Goal: Transaction & Acquisition: Purchase product/service

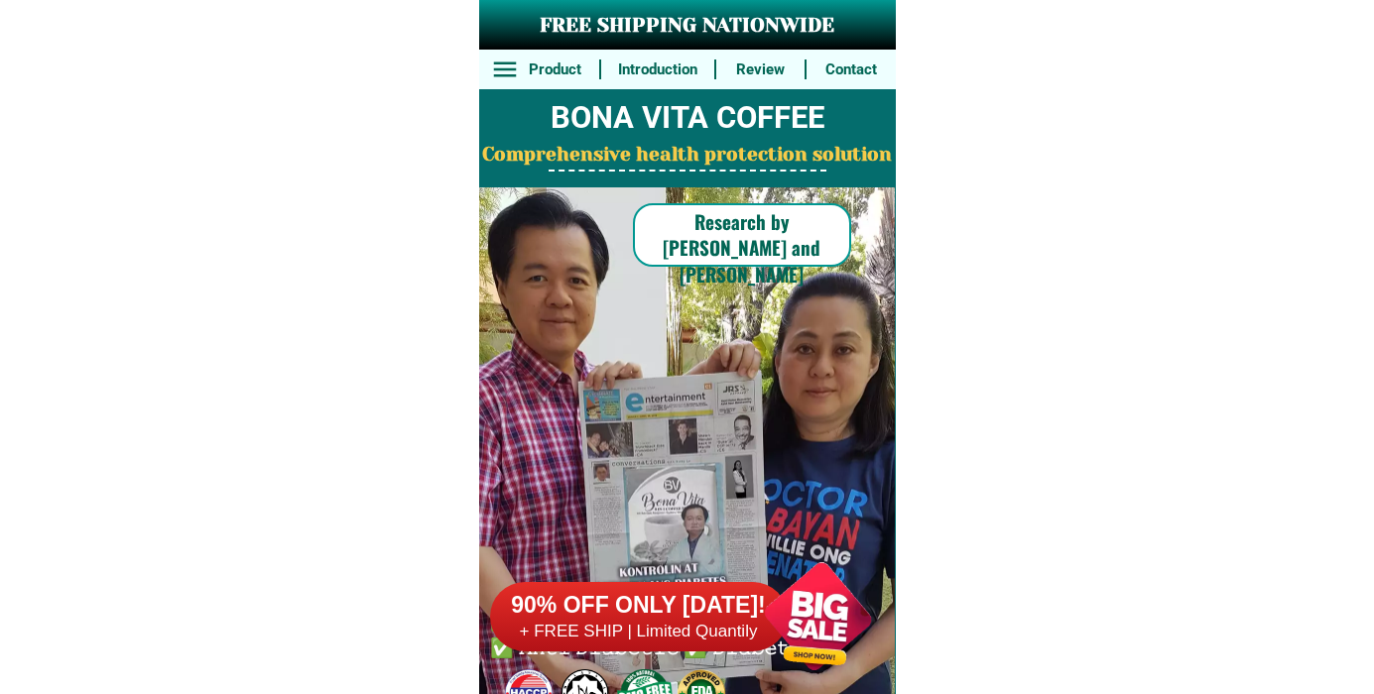
scroll to position [15423, 0]
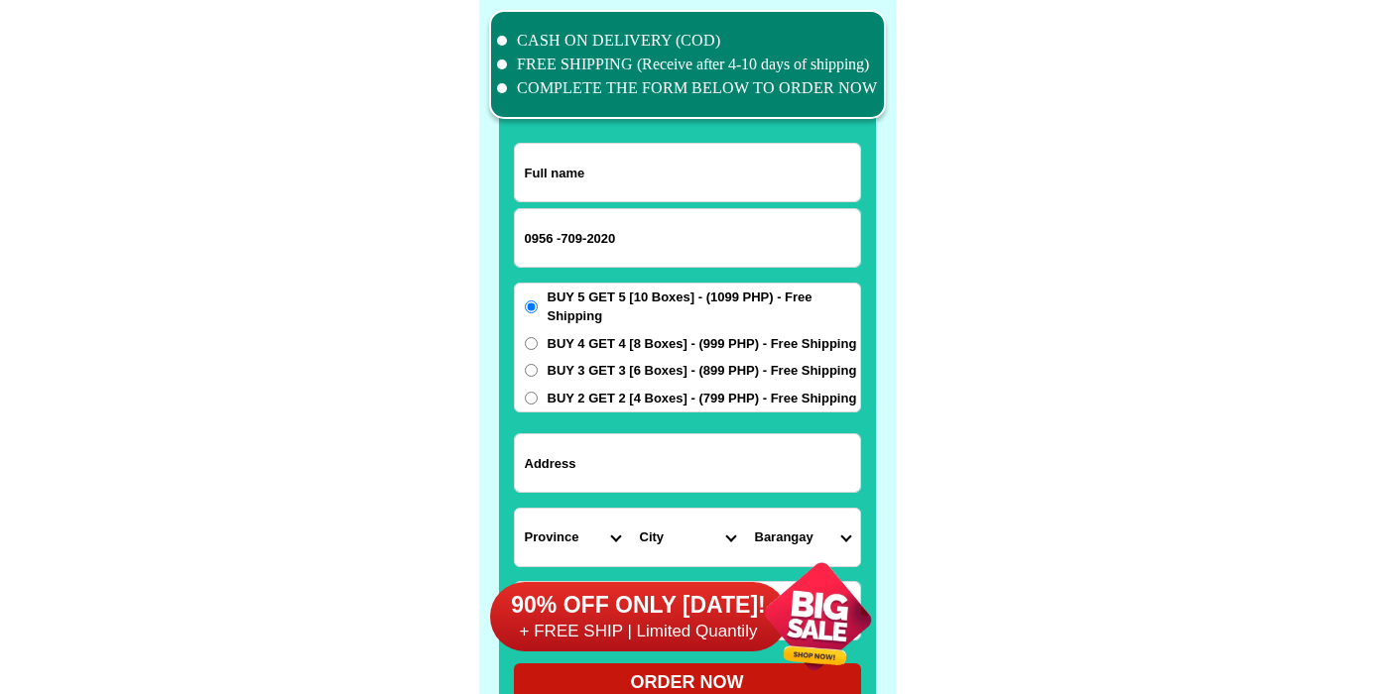
click at [583, 236] on input "0956 -709-2020" at bounding box center [687, 238] width 345 height 58
click at [556, 241] on input "0956 -7092020" at bounding box center [687, 238] width 345 height 58
click at [563, 236] on input "0956 -7092020" at bounding box center [687, 238] width 345 height 58
type input "09567092020"
click at [579, 169] on input "Input full_name" at bounding box center [687, 173] width 345 height 58
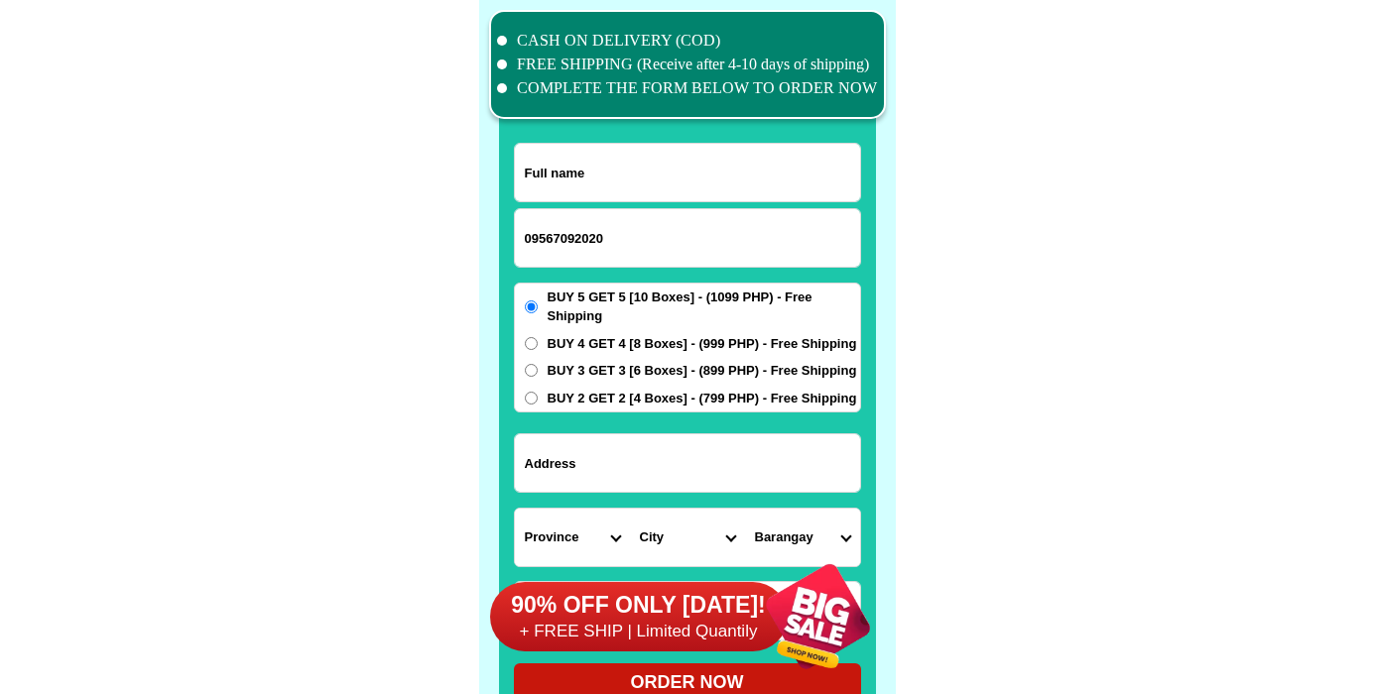
click at [640, 180] on input "Input full_name" at bounding box center [687, 173] width 345 height 58
paste input "Changed ("[PERSON_NAME]."
click at [663, 156] on input "Changed ("[PERSON_NAME]." at bounding box center [687, 173] width 345 height 58
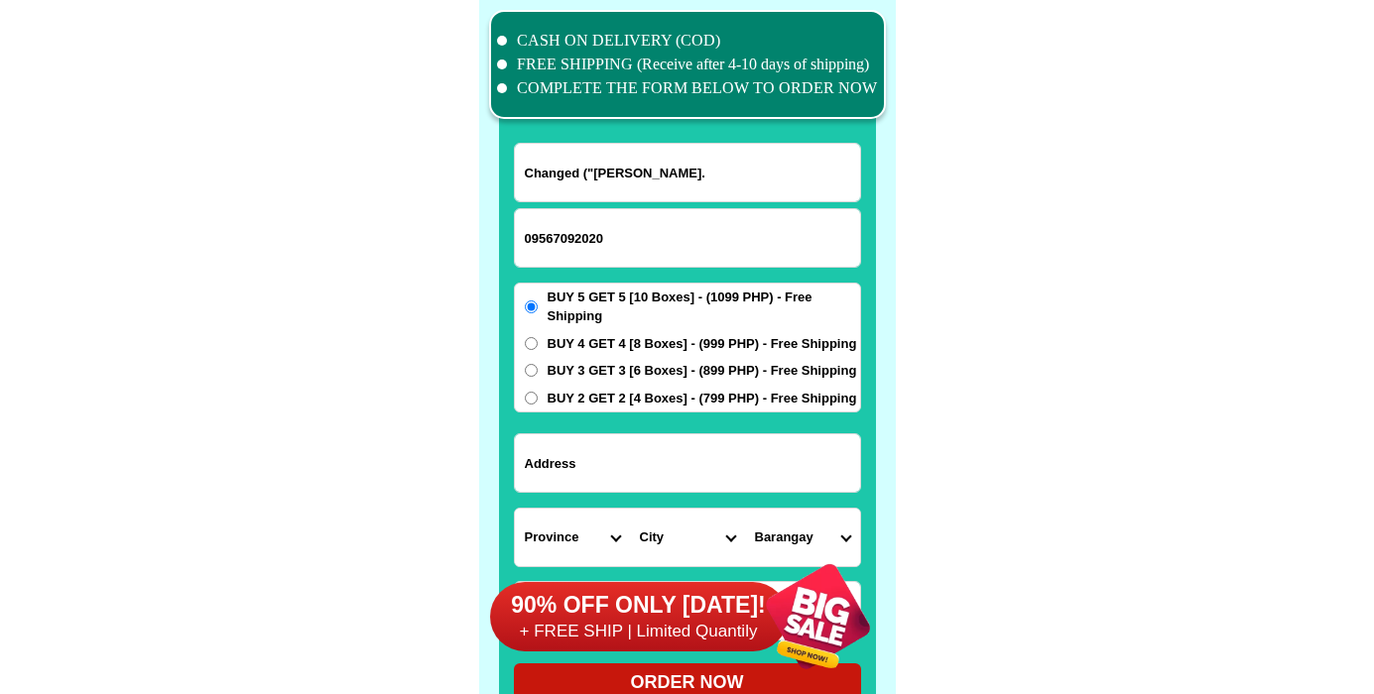
paste input "Input full_name"
type input "[PERSON_NAME]."
click at [719, 472] on input "Input address" at bounding box center [687, 464] width 345 height 58
paste input "163 Màlaya st Malanday Marikina CityBim" html body div.pageview div#w"
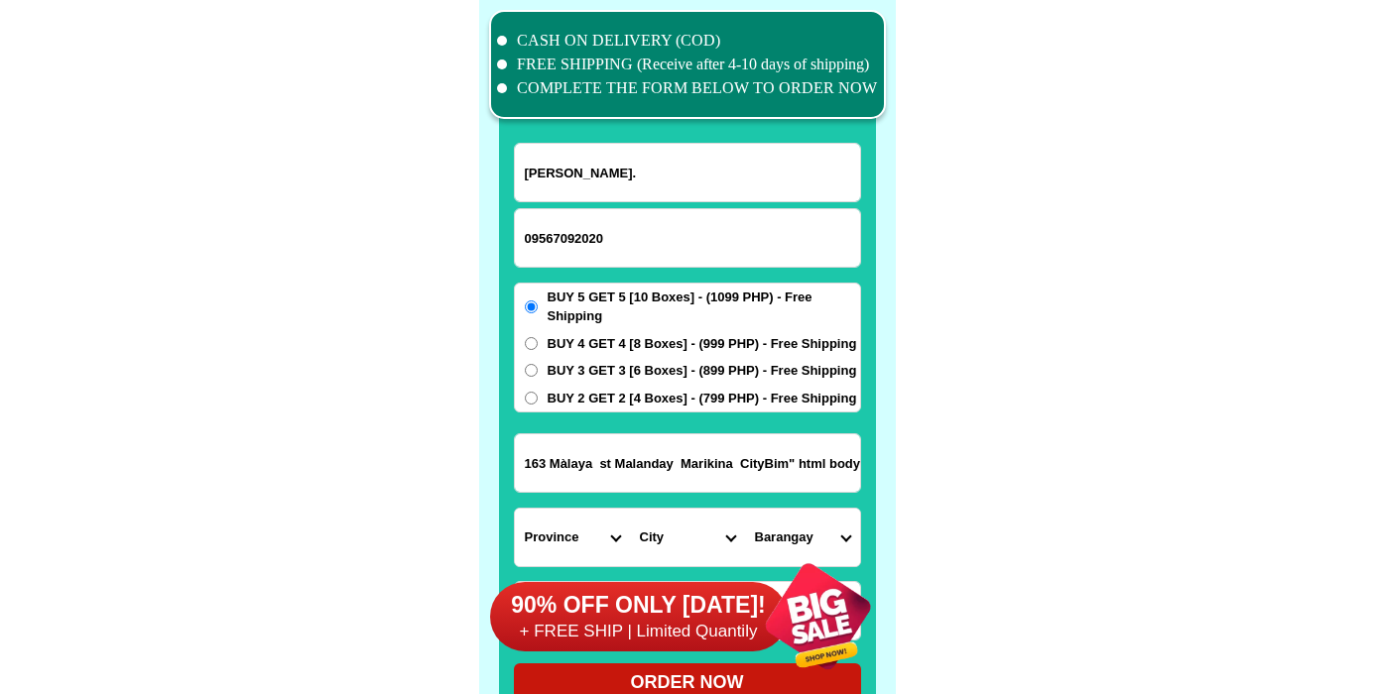
scroll to position [0, 123]
paste input "Input address"
type input "163 Màlaya st Malanday [GEOGRAPHIC_DATA]"
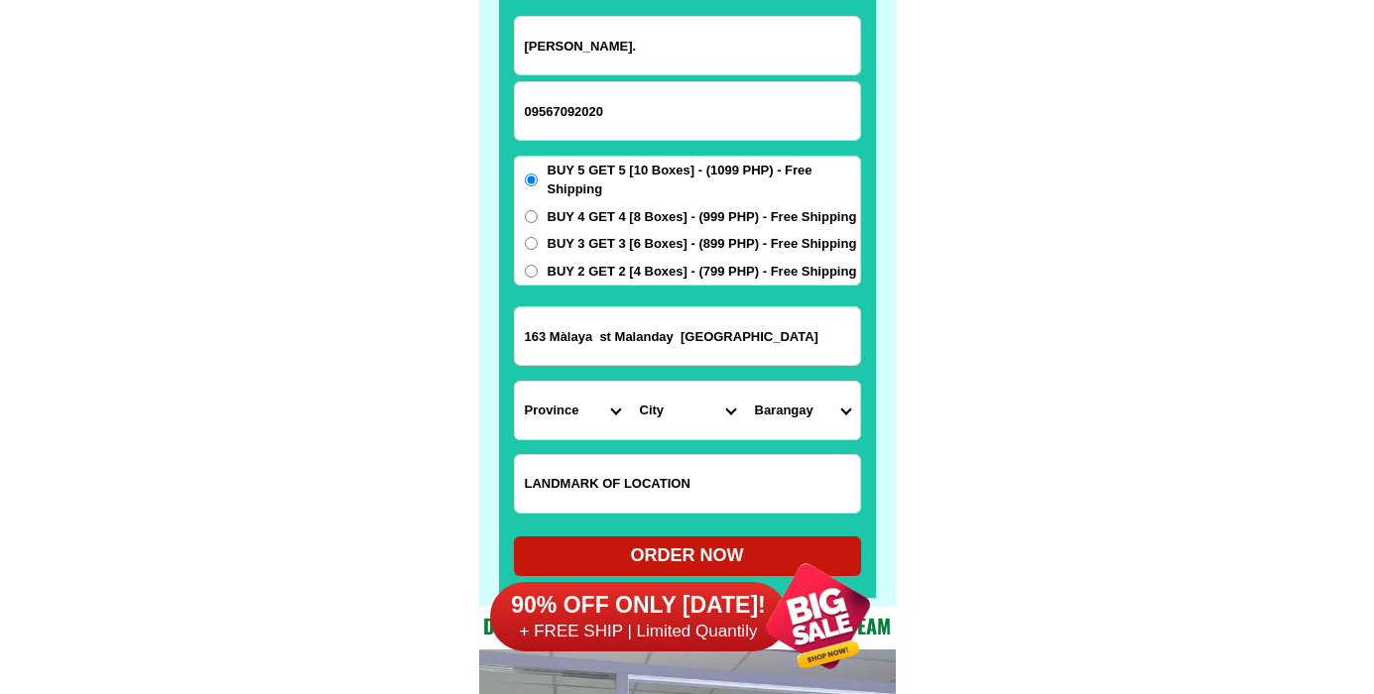
click at [654, 467] on input "Input LANDMARKOFLOCATION" at bounding box center [687, 484] width 345 height 58
paste input "Malapit [DEMOGRAPHIC_DATA] me bilyaran po dito"
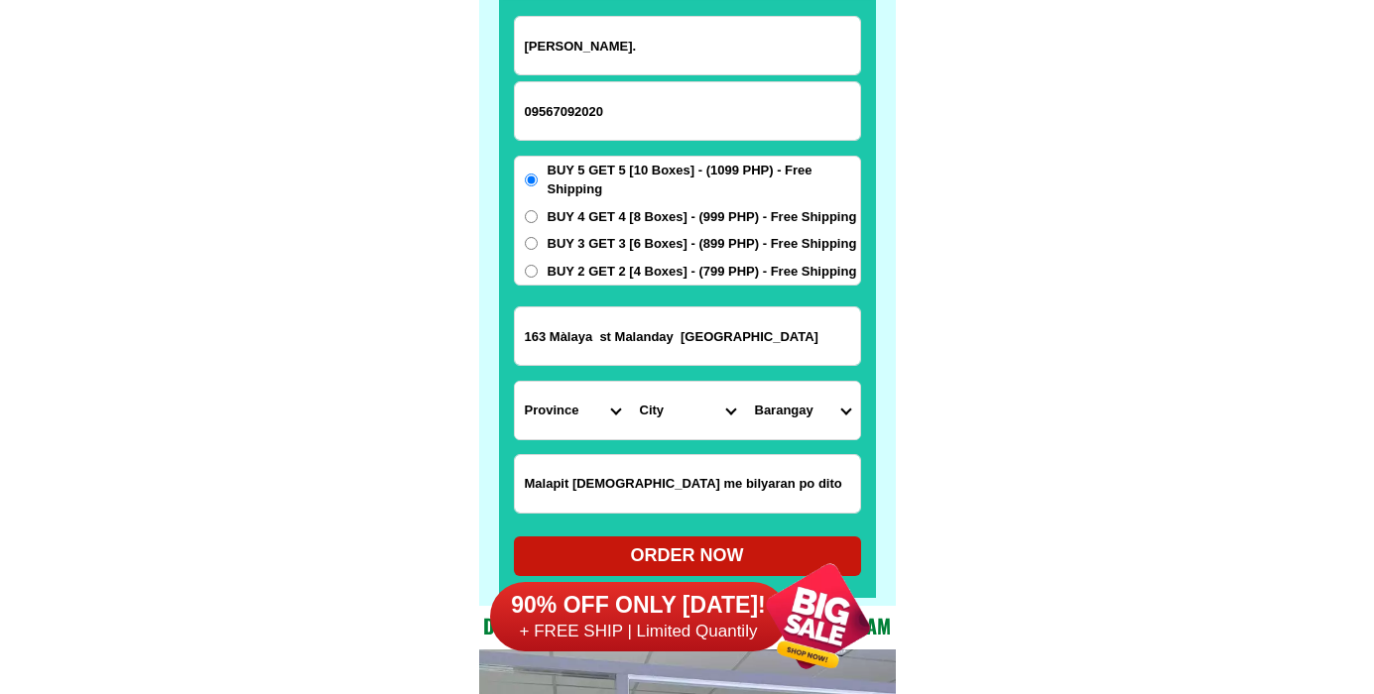
type input "Malapit [DEMOGRAPHIC_DATA] me bilyaran po dito"
click at [515, 382] on select "Province [GEOGRAPHIC_DATA] [GEOGRAPHIC_DATA] [GEOGRAPHIC_DATA] [GEOGRAPHIC_DATA…" at bounding box center [572, 411] width 115 height 58
select select "63_219"
click option "Metro-[GEOGRAPHIC_DATA]" at bounding box center [0, 0] width 0 height 0
click at [630, 382] on select "City [GEOGRAPHIC_DATA] [GEOGRAPHIC_DATA] [GEOGRAPHIC_DATA] [GEOGRAPHIC_DATA]-ci…" at bounding box center [687, 411] width 115 height 58
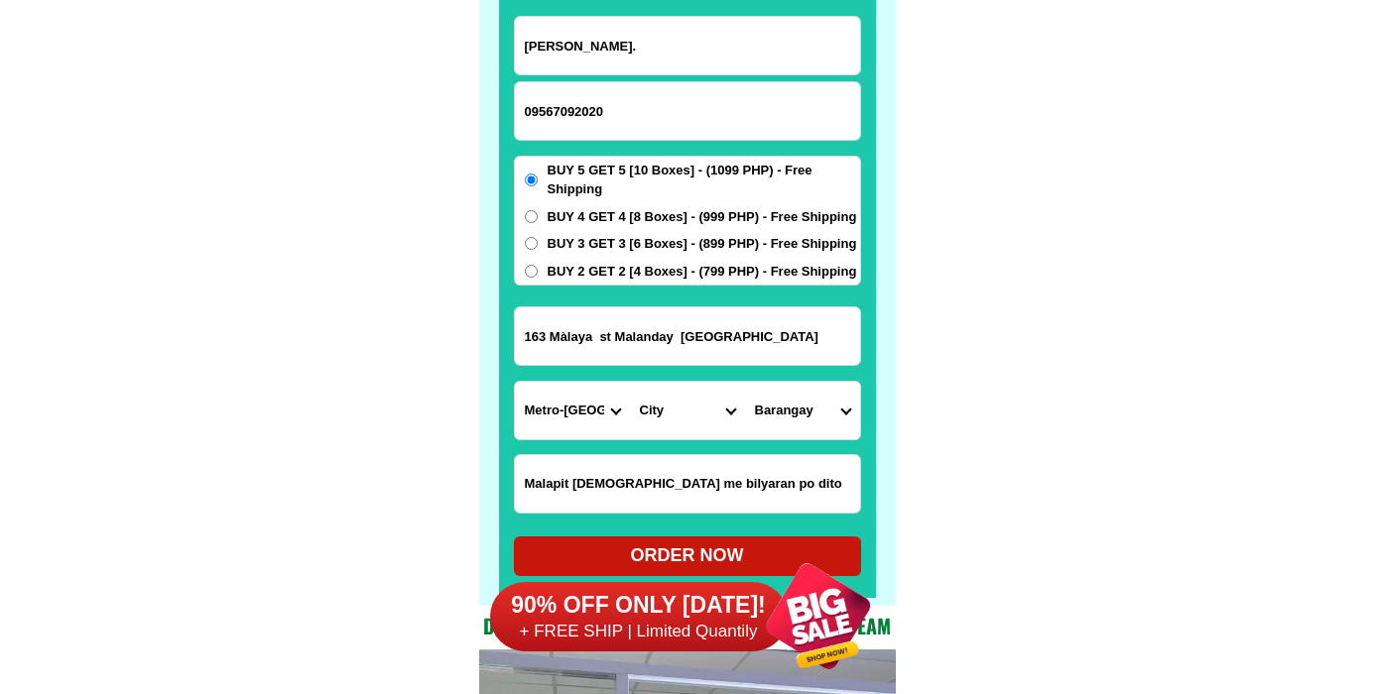
select select "63_2198465"
click option "[PERSON_NAME]" at bounding box center [0, 0] width 0 height 0
click at [745, 382] on select "[GEOGRAPHIC_DATA][PERSON_NAME] dos [PERSON_NAME] [GEOGRAPHIC_DATA] [DEMOGRAPHIC…" at bounding box center [802, 411] width 115 height 58
select select "63_21984653752"
click option "Malanday" at bounding box center [0, 0] width 0 height 0
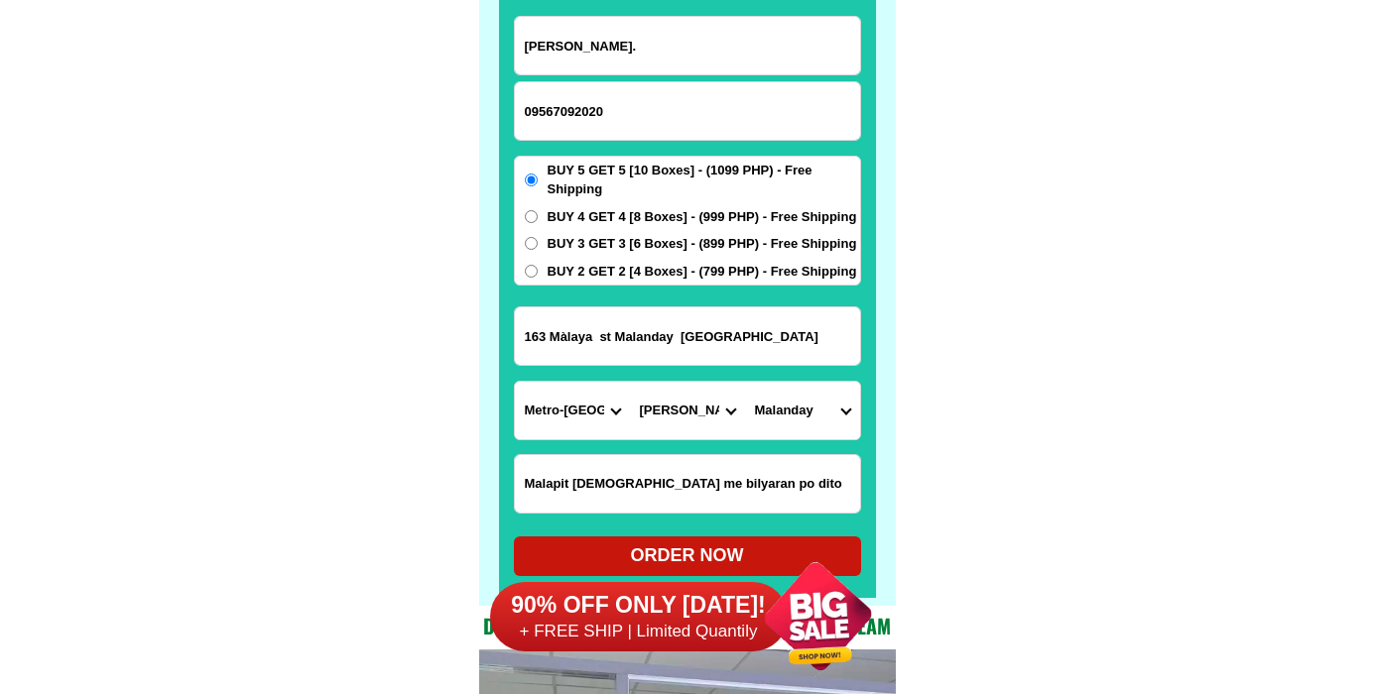
scroll to position [15598, 0]
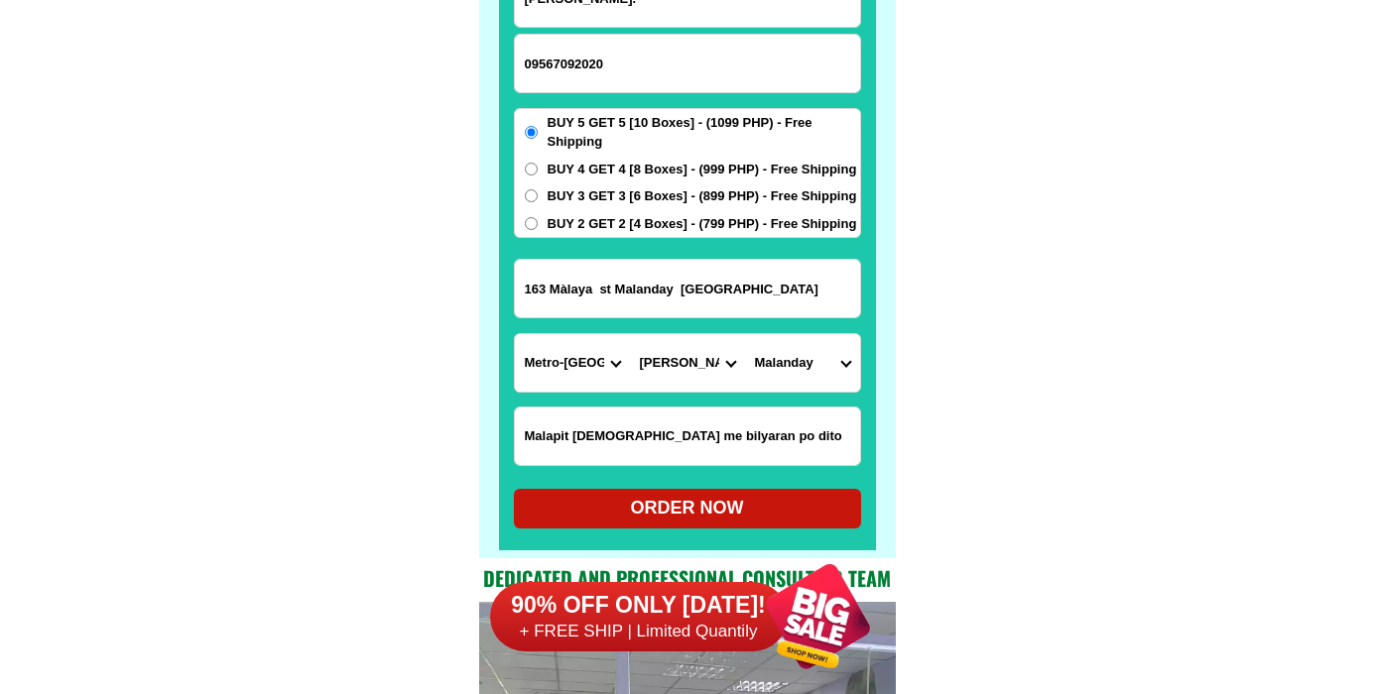
click at [707, 503] on div "ORDER NOW" at bounding box center [687, 508] width 347 height 27
radio input "true"
